Goal: Find specific page/section: Find specific page/section

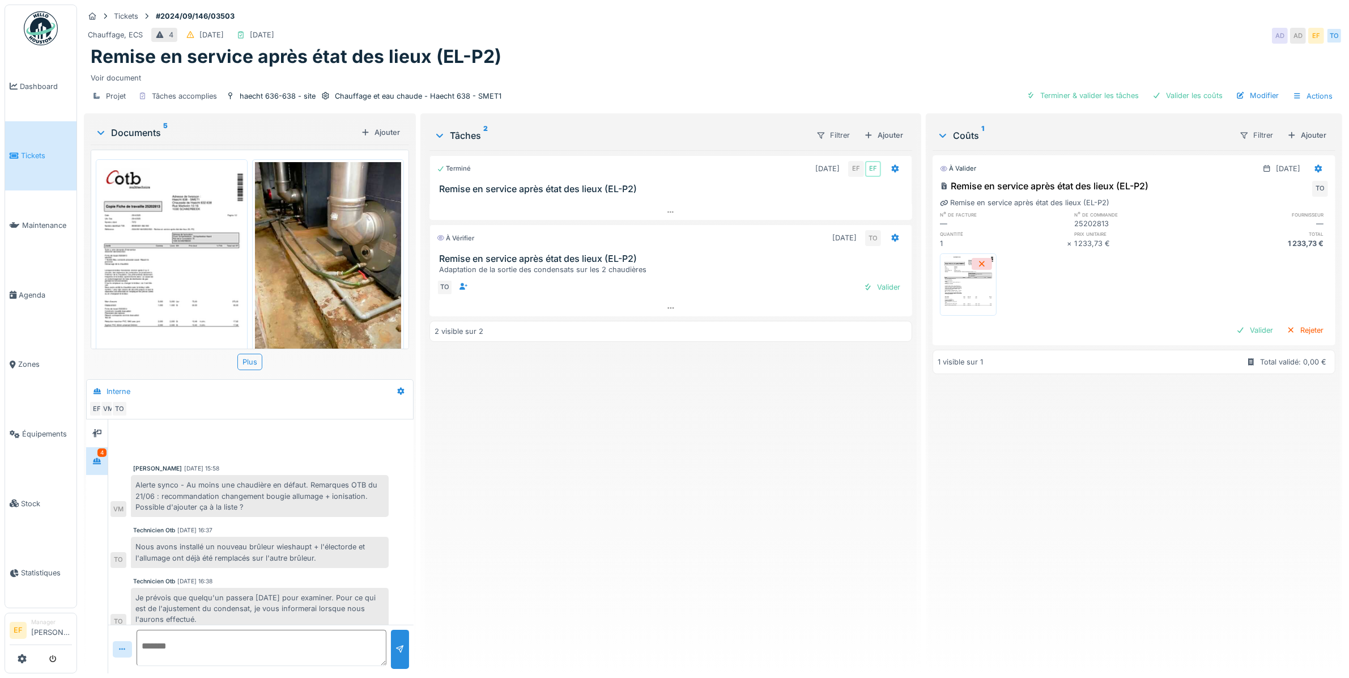
scroll to position [152, 0]
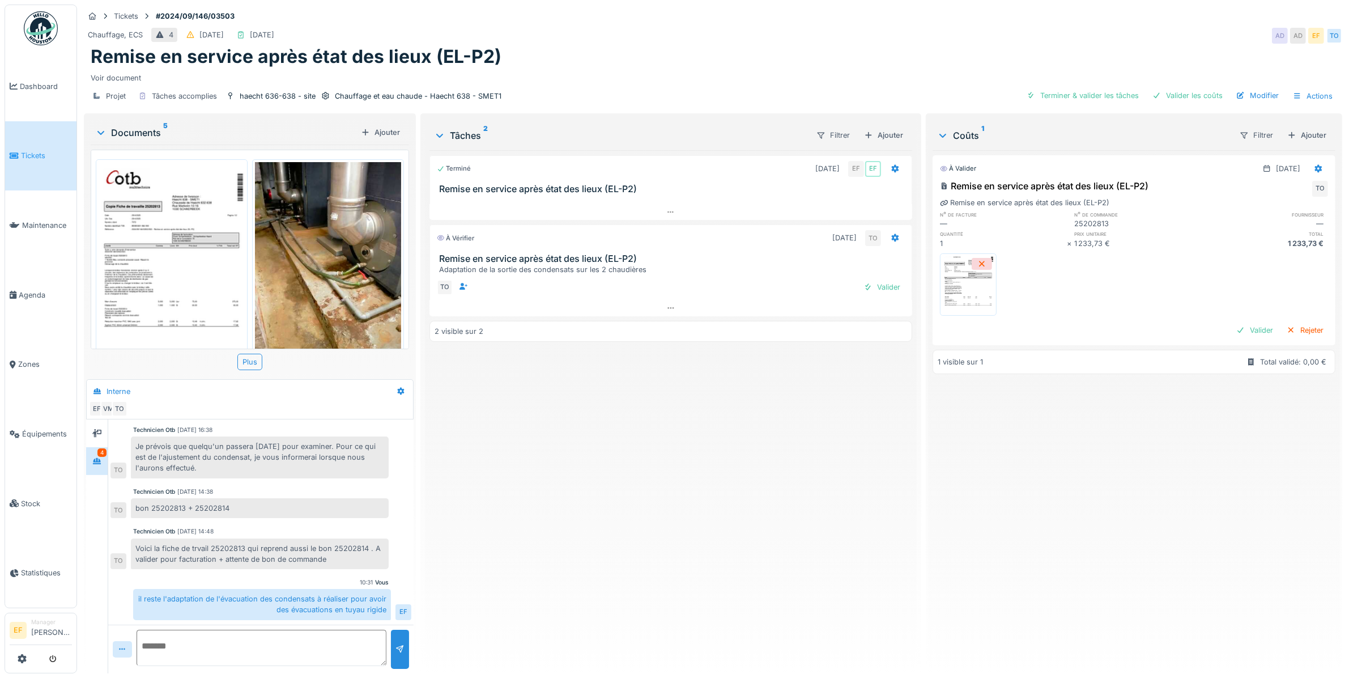
click at [559, 54] on div "Remise en service après état des lieux (EL-P2)" at bounding box center [713, 57] width 1245 height 22
click at [747, 491] on div "Terminé [DATE] EF EF Remise en service après état des lieux (EL-P2) À vérifier …" at bounding box center [670, 407] width 483 height 514
click at [768, 555] on div "Terminé [DATE] EF EF Remise en service après état des lieux (EL-P2) À vérifier …" at bounding box center [670, 407] width 483 height 514
click at [659, 486] on div "Terminé [DATE] EF EF Remise en service après état des lieux (EL-P2) À vérifier …" at bounding box center [670, 407] width 483 height 514
click at [500, 465] on div "Terminé [DATE] EF EF Remise en service après état des lieux (EL-P2) À vérifier …" at bounding box center [670, 407] width 483 height 514
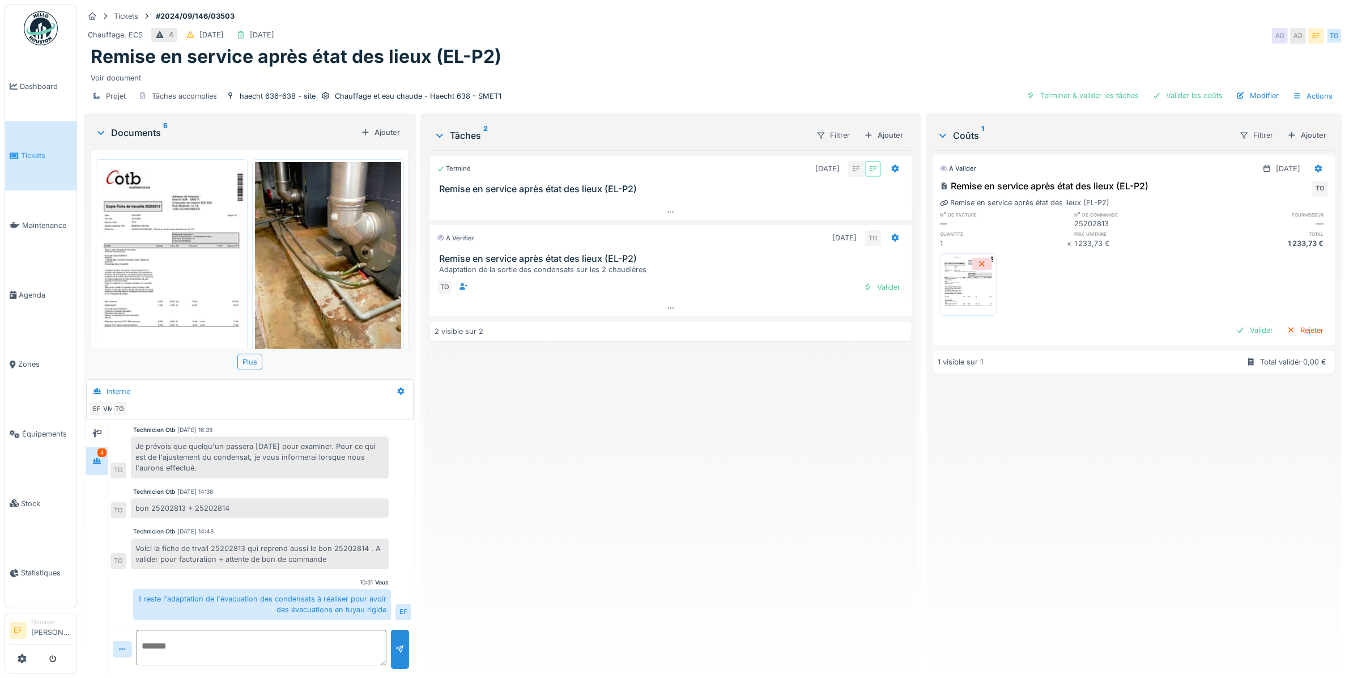
click at [686, 500] on div "Terminé [DATE] EF EF Remise en service après état des lieux (EL-P2) À vérifier …" at bounding box center [670, 407] width 483 height 514
click at [708, 434] on div "Terminé [DATE] EF EF Remise en service après état des lieux (EL-P2) À vérifier …" at bounding box center [670, 407] width 483 height 514
click at [768, 49] on div "Remise en service après état des lieux (EL-P2)" at bounding box center [713, 57] width 1245 height 22
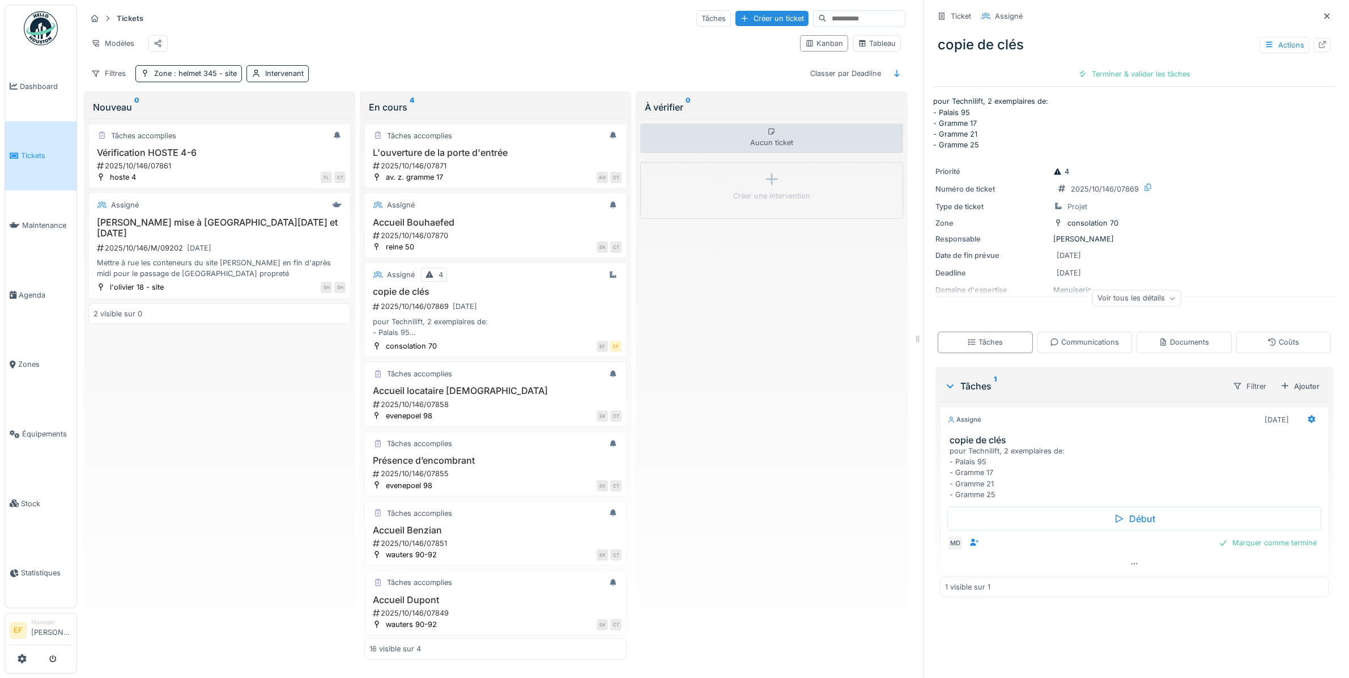
scroll to position [6, 0]
click at [1324, 13] on icon at bounding box center [1327, 16] width 6 height 6
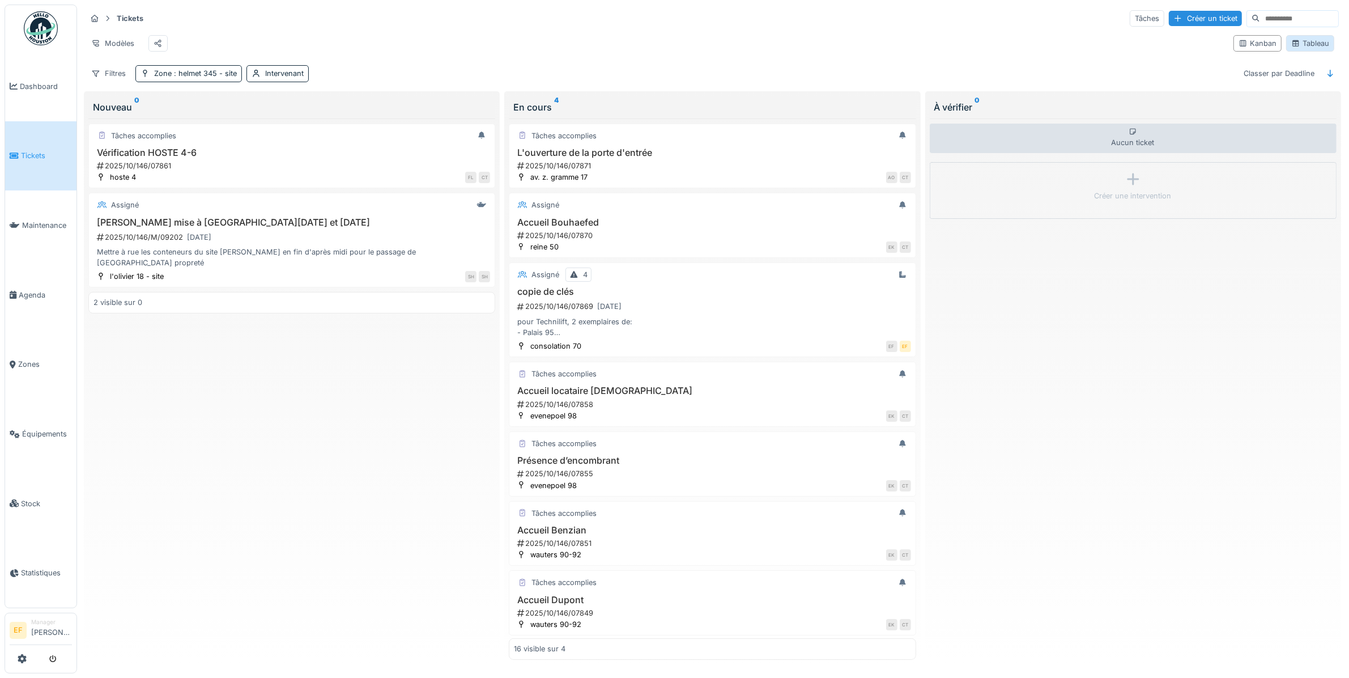
click at [1295, 44] on div "Tableau" at bounding box center [1310, 43] width 38 height 11
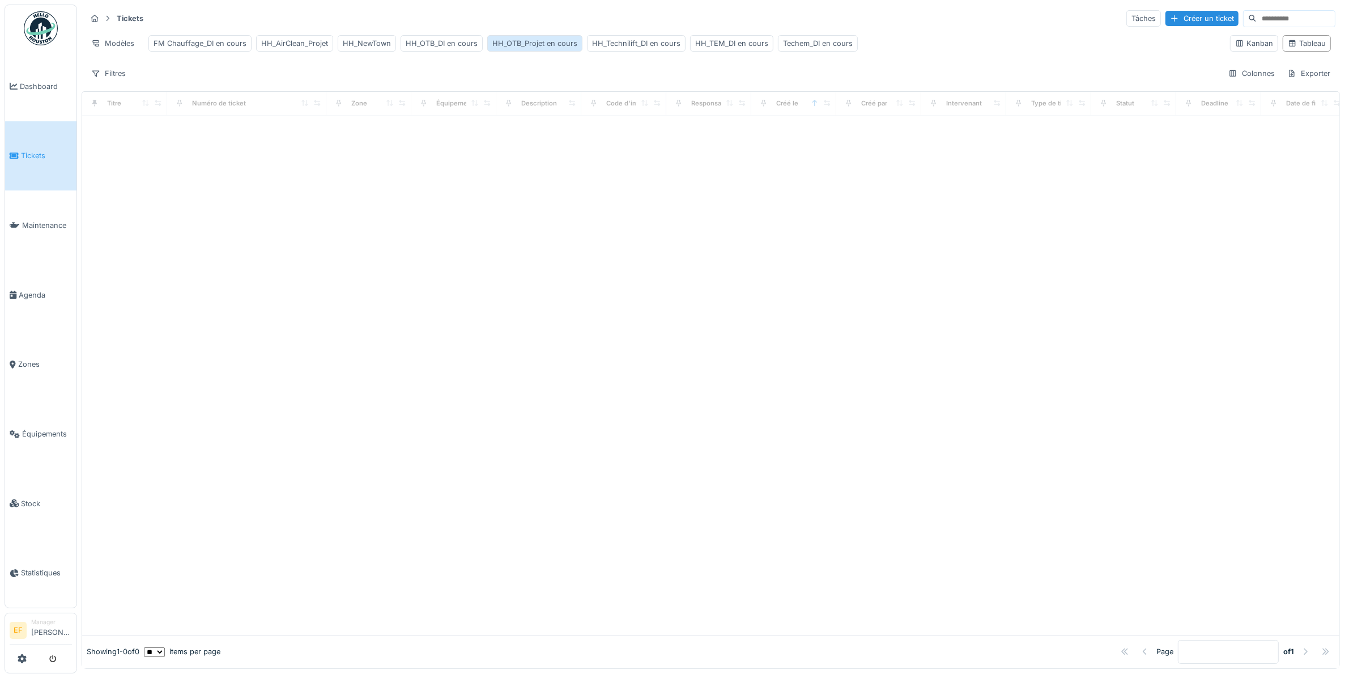
click at [530, 38] on div "HH_OTB_Projet en cours" at bounding box center [534, 43] width 85 height 11
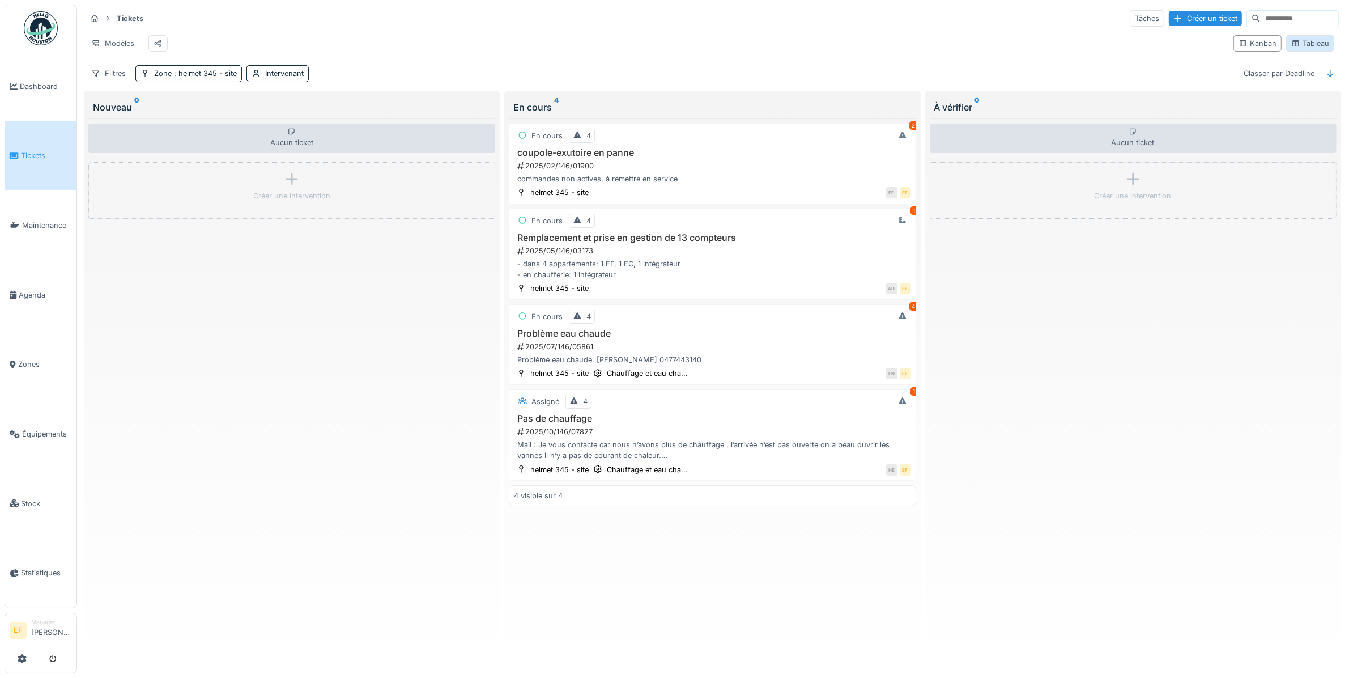
click at [1293, 44] on div "Tableau" at bounding box center [1310, 43] width 38 height 11
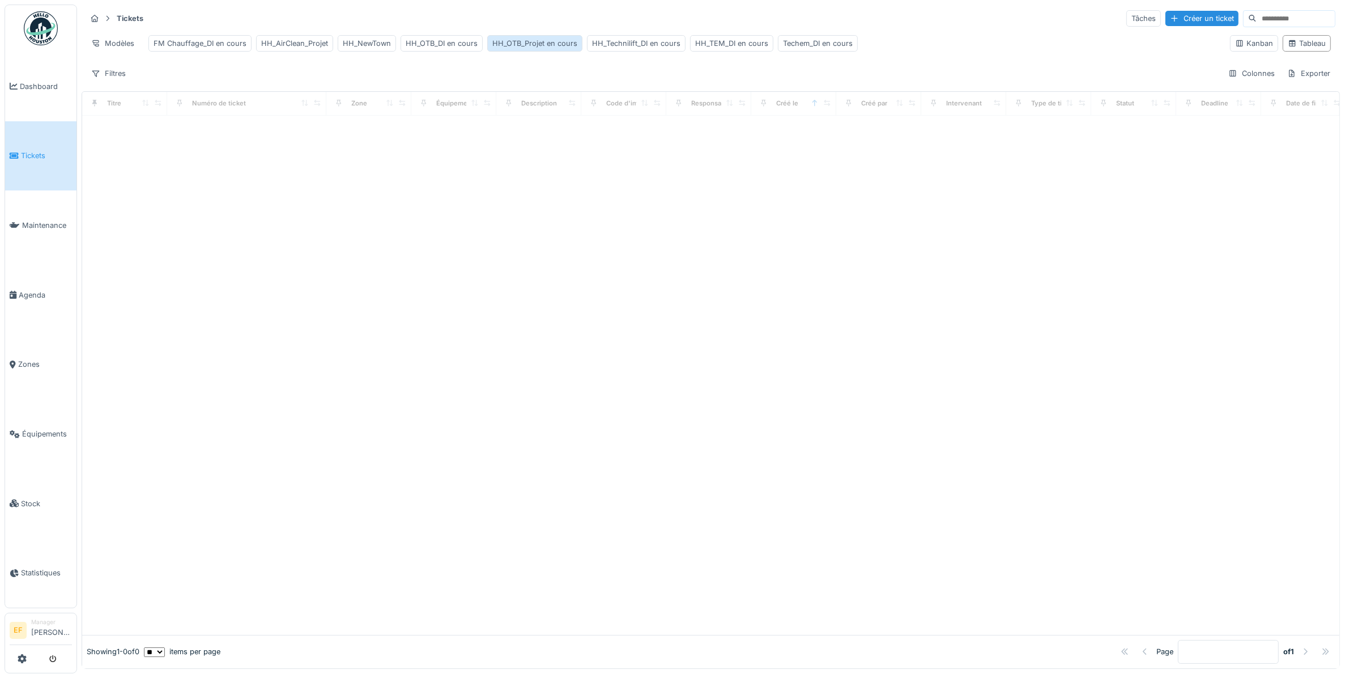
click at [526, 44] on div "HH_OTB_Projet en cours" at bounding box center [534, 43] width 85 height 11
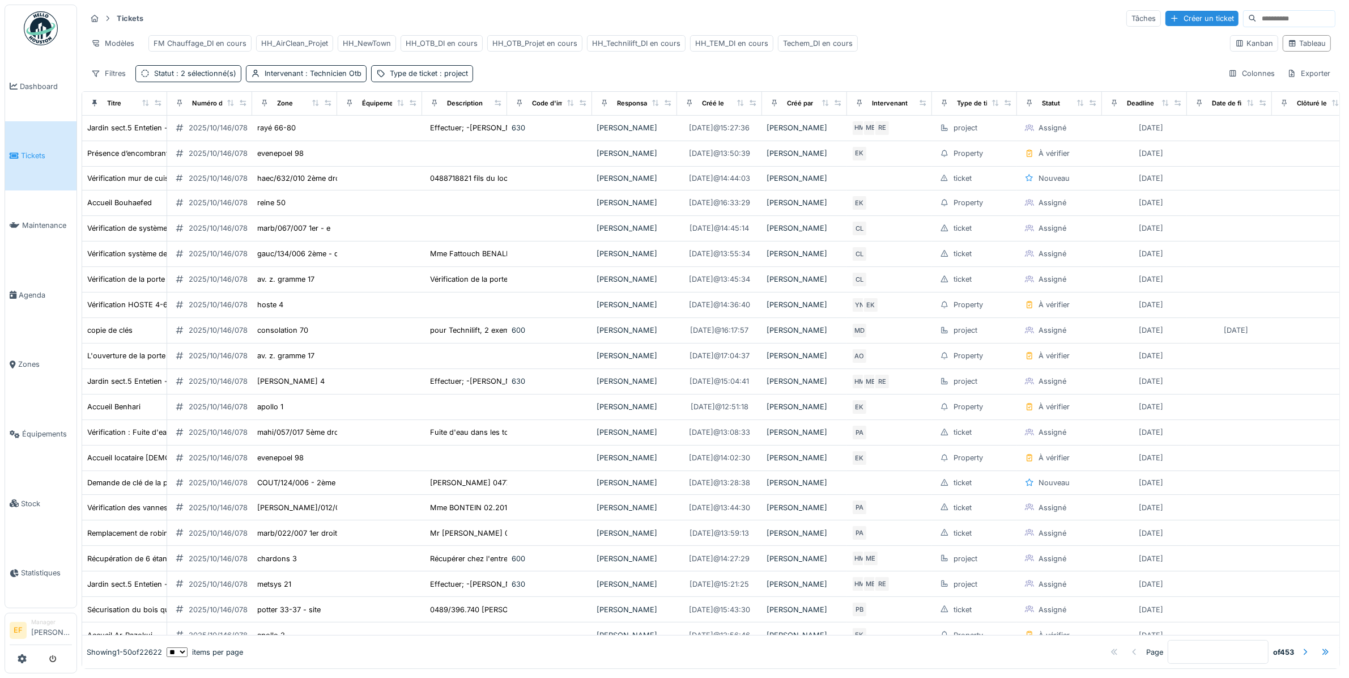
click at [522, 82] on div "Filtres Statut : 2 sélectionné(s) Intervenant : Technicien Otb Type de ticket :…" at bounding box center [710, 73] width 1249 height 16
click at [537, 82] on div "Filtres Statut : 2 sélectionné(s) Intervenant : Technicien Otb Type de ticket :…" at bounding box center [710, 73] width 1249 height 16
click at [588, 87] on div "Tickets Tâches Créer un ticket Modèles FM Chauffage_DI en cours HH_AirClean_Pro…" at bounding box center [711, 46] width 1258 height 82
click at [597, 82] on div "Filtres Statut : 2 sélectionné(s) Intervenant : Technicien Otb Type de ticket :…" at bounding box center [710, 73] width 1249 height 16
click at [974, 41] on div "Modèles FM Chauffage_DI en cours HH_AirClean_Projet HH_NewTown HH_OTB_DI en cou…" at bounding box center [653, 43] width 1135 height 25
